Goal: Obtain resource: Obtain resource

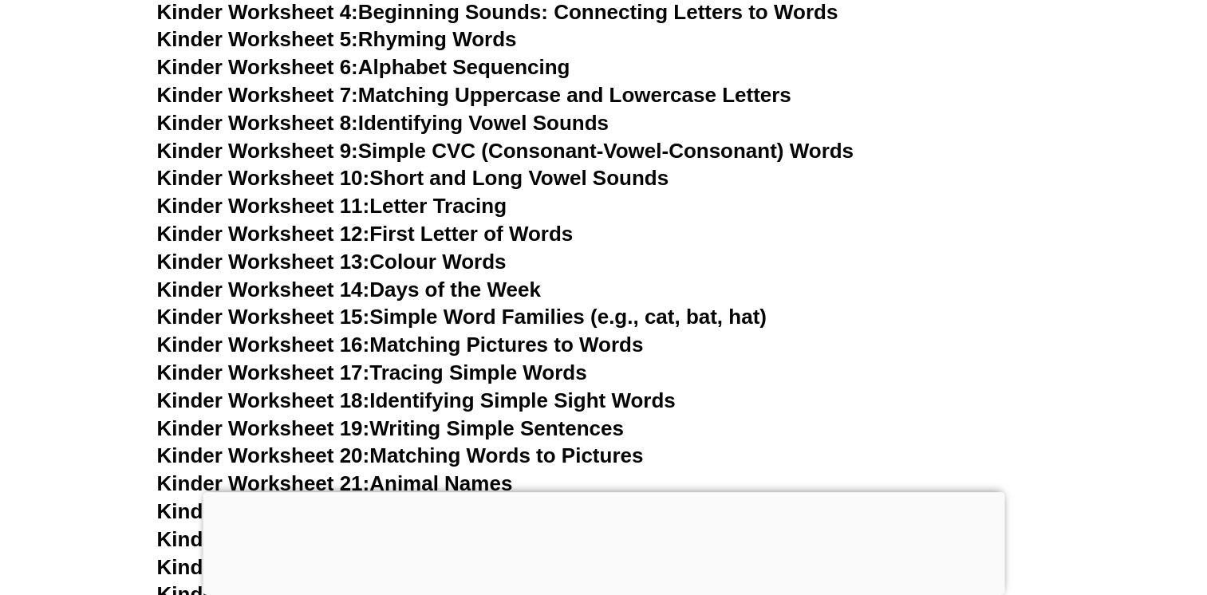
scroll to position [798, 0]
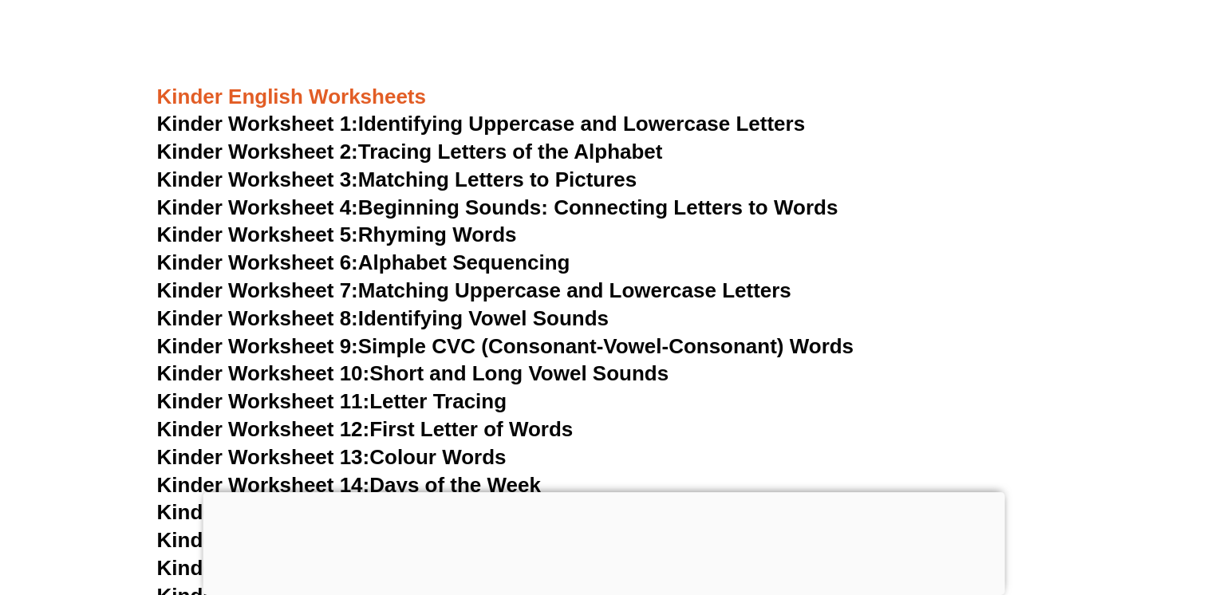
drag, startPoint x: 578, startPoint y: 156, endPoint x: 42, endPoint y: 265, distance: 546.2
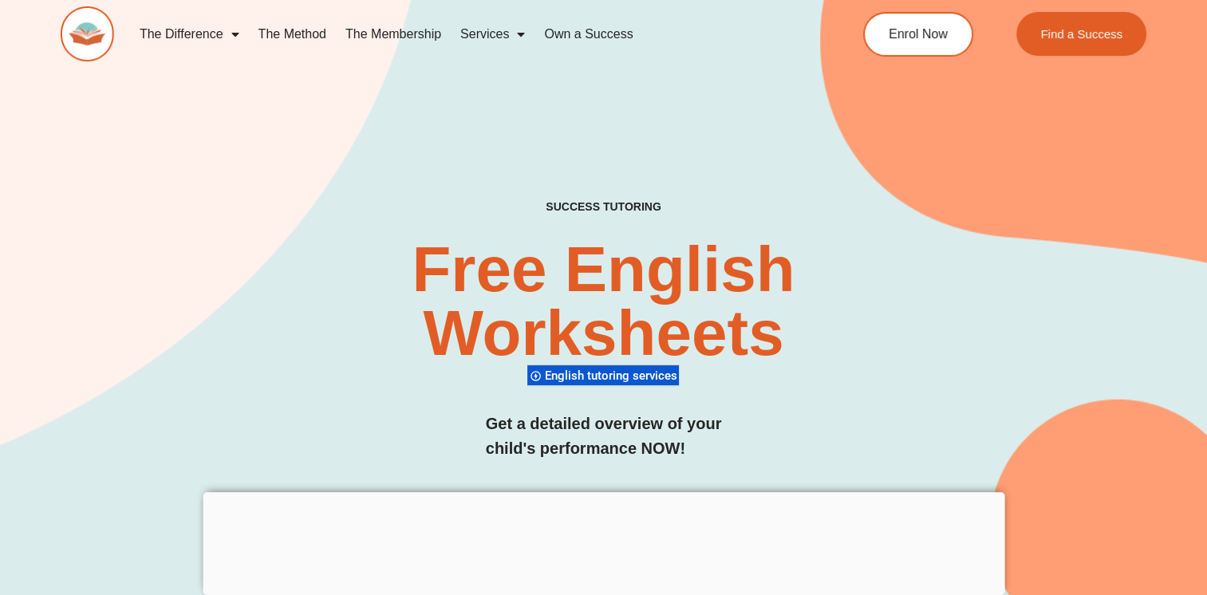
click at [97, 40] on img at bounding box center [87, 33] width 53 height 55
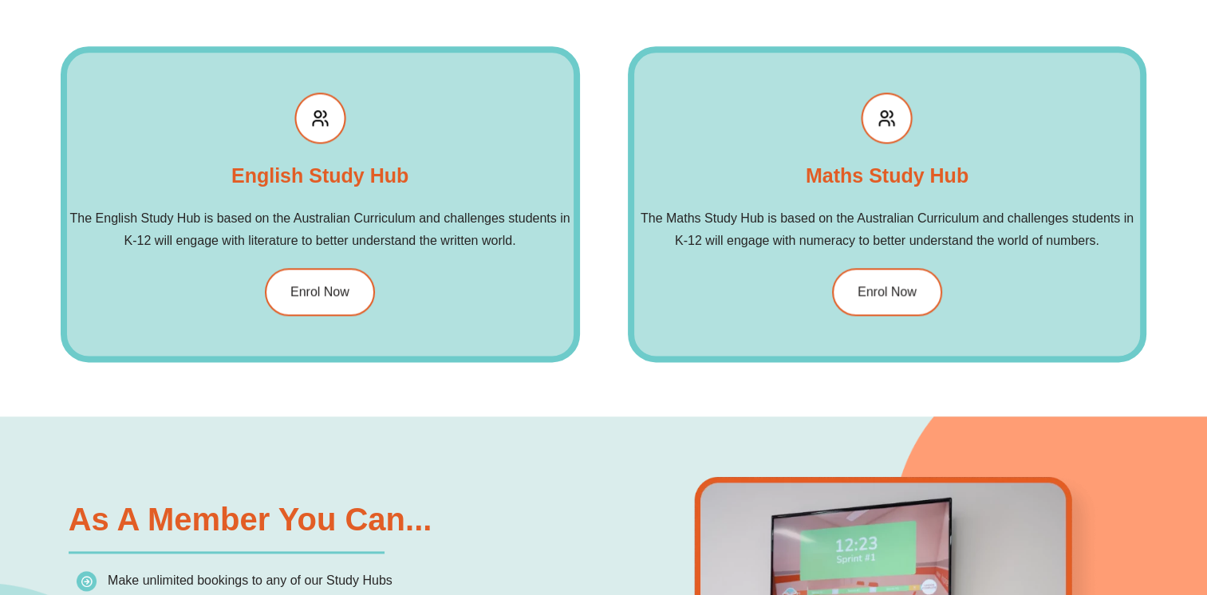
scroll to position [1915, 0]
click at [863, 282] on link "Enrol Now" at bounding box center [888, 292] width 116 height 50
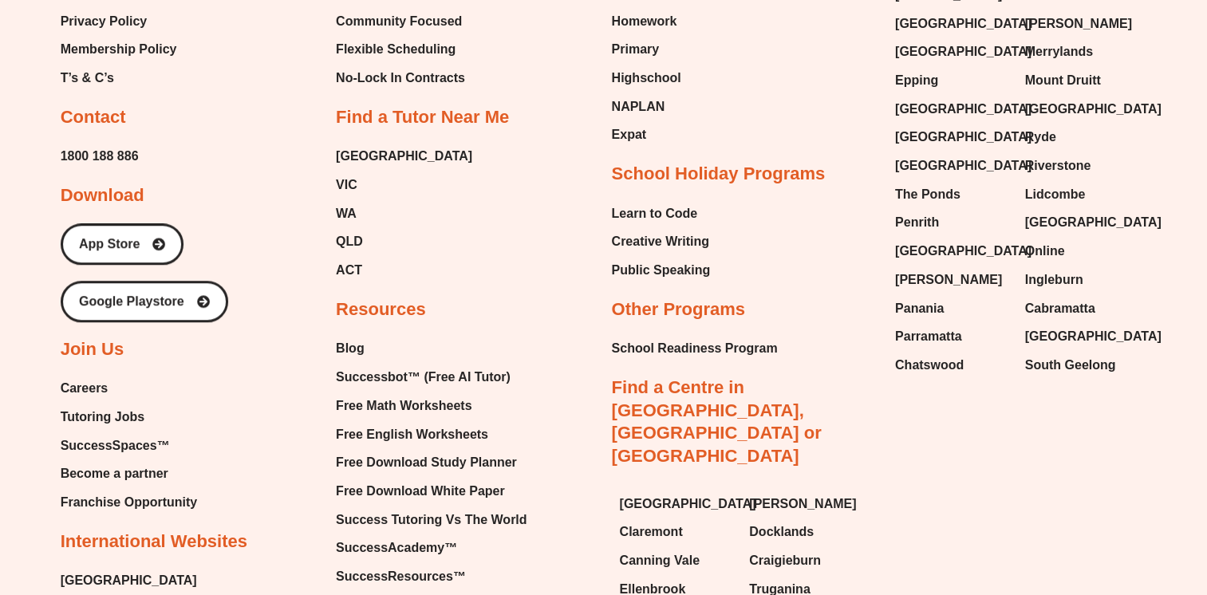
scroll to position [1197, 0]
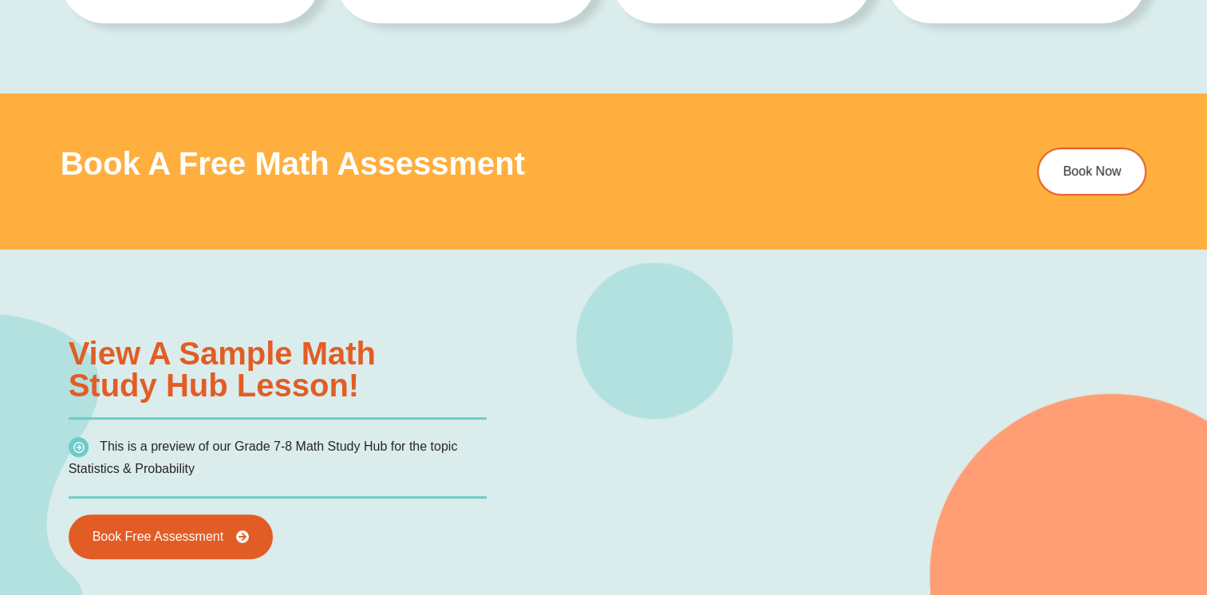
scroll to position [957, 0]
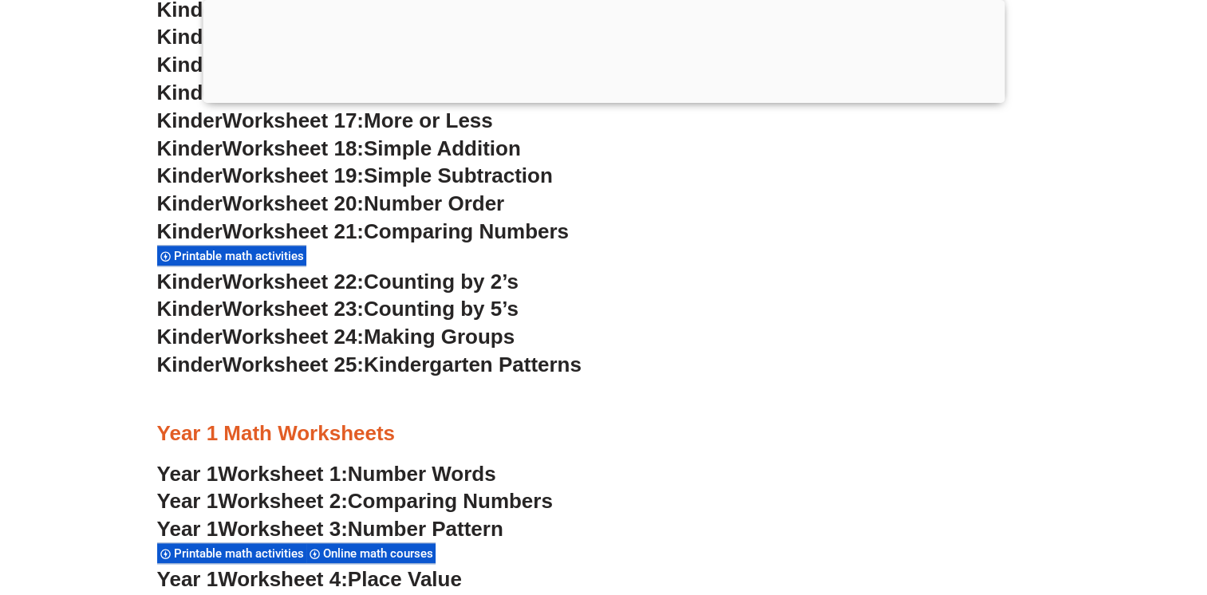
scroll to position [1356, 0]
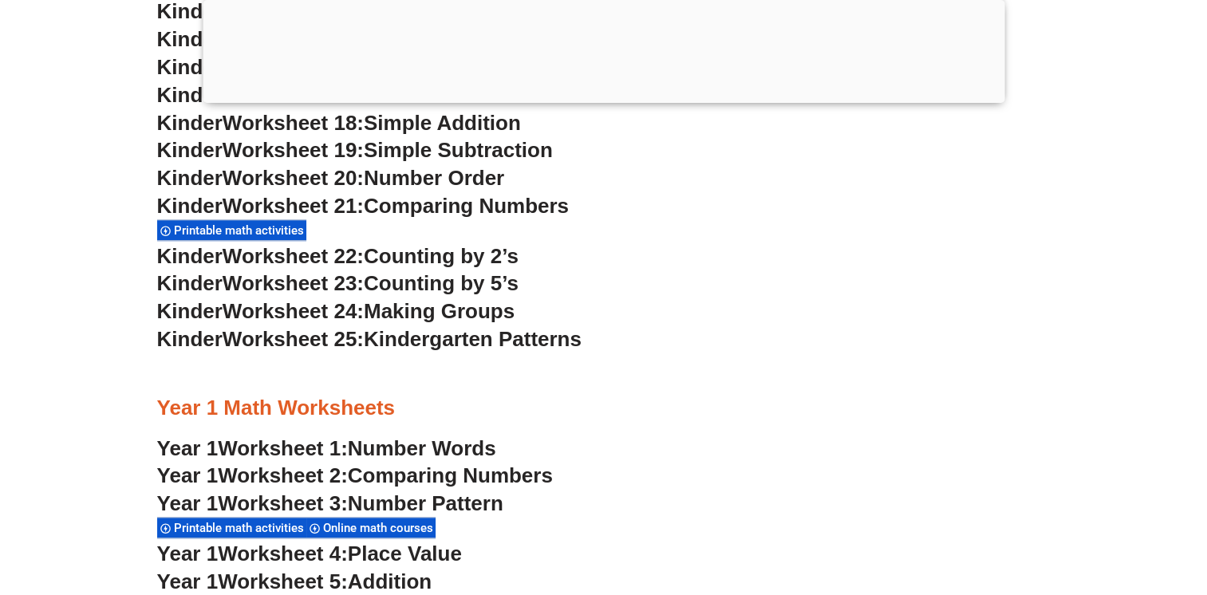
drag, startPoint x: 513, startPoint y: 261, endPoint x: 383, endPoint y: 253, distance: 130.3
drag, startPoint x: 383, startPoint y: 253, endPoint x: 271, endPoint y: 254, distance: 111.7
drag, startPoint x: 271, startPoint y: 254, endPoint x: 823, endPoint y: 270, distance: 552.3
click at [823, 270] on h3 "Kinder Worksheet 22: Counting by 2’s" at bounding box center [604, 256] width 894 height 27
click at [611, 99] on div at bounding box center [604, 99] width 802 height 0
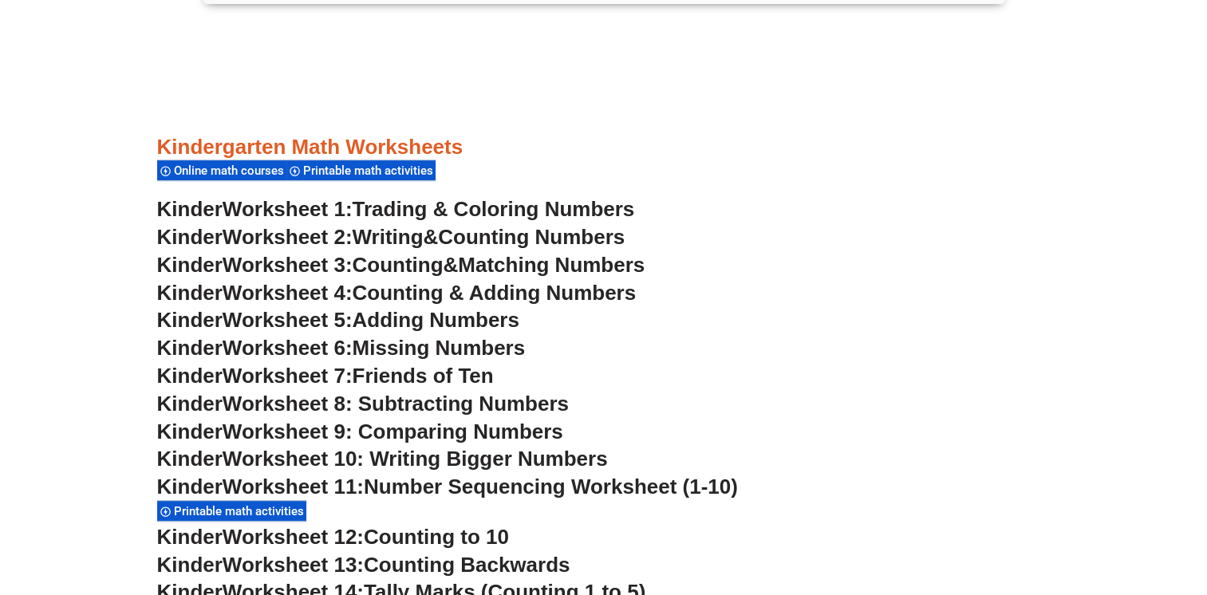
scroll to position [539, 0]
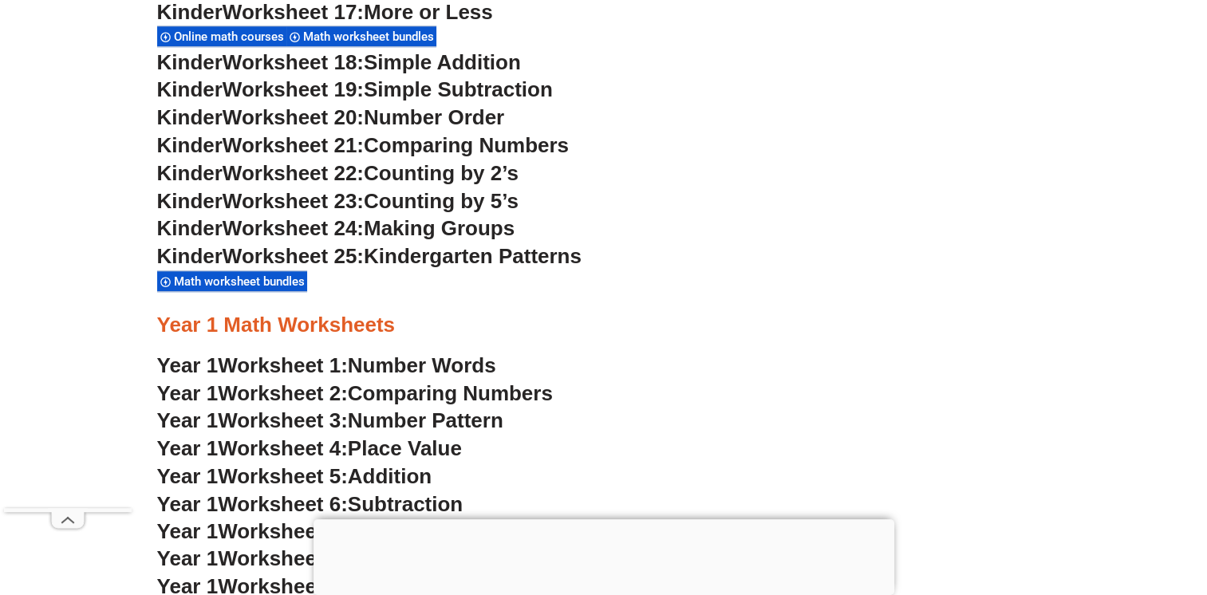
scroll to position [1233, 0]
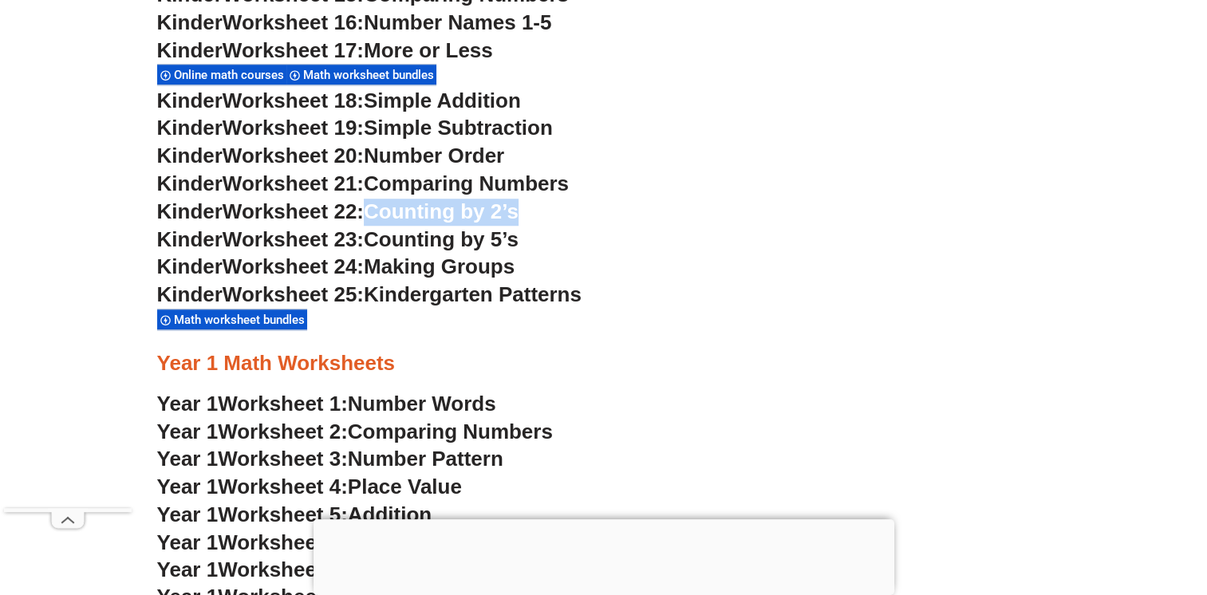
drag, startPoint x: 543, startPoint y: 215, endPoint x: 381, endPoint y: 215, distance: 162.0
click at [381, 215] on h3 "Kinder Worksheet 22: Counting by 2’s" at bounding box center [604, 212] width 894 height 27
copy span "Counting by 2’s"
